Goal: Check status: Check status

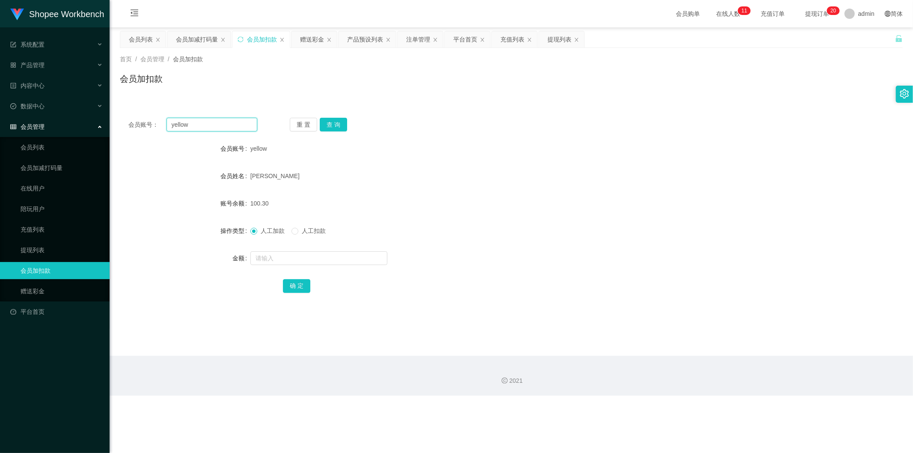
click at [211, 126] on input "yellow" at bounding box center [212, 125] width 91 height 14
paste input "01110933351"
type input "01110933351"
click at [341, 120] on button "查 询" at bounding box center [333, 125] width 27 height 14
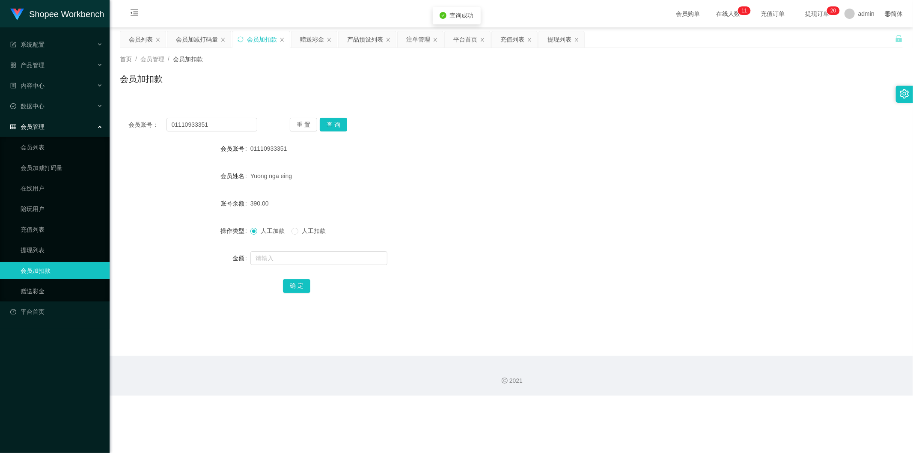
click at [282, 250] on div at bounding box center [479, 258] width 457 height 17
click at [284, 258] on input "text" at bounding box center [319, 258] width 137 height 14
type input "110"
click at [298, 287] on button "确 定" at bounding box center [296, 286] width 27 height 14
